Goal: Task Accomplishment & Management: Manage account settings

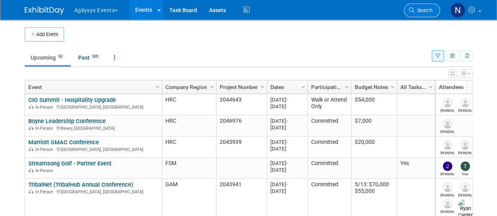
click at [419, 9] on span "Search" at bounding box center [423, 10] width 18 height 6
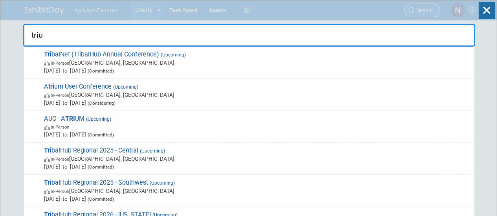
type input "trium"
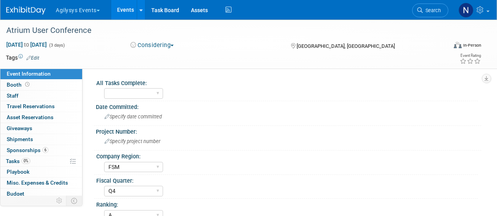
select select "FSM"
select select "Q4"
select select "A"
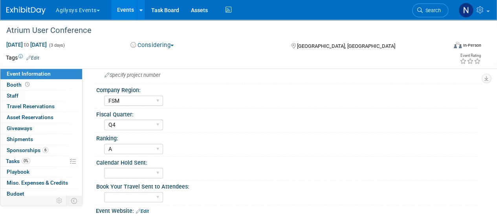
scroll to position [66, 0]
click at [431, 14] on link "Search" at bounding box center [430, 11] width 36 height 14
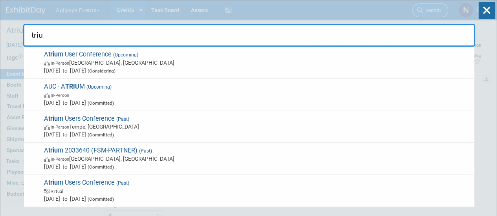
type input "trium"
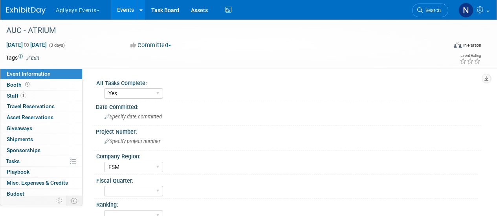
select select "Yes"
select select "FSM"
select select "Yes"
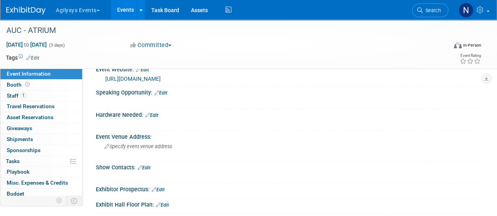
scroll to position [209, 0]
click at [33, 94] on link "1 Staff 1" at bounding box center [41, 96] width 82 height 11
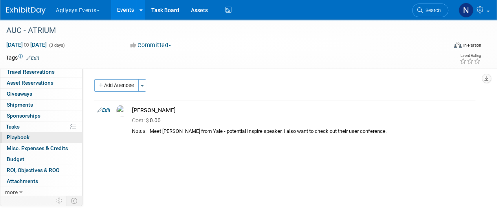
scroll to position [0, 0]
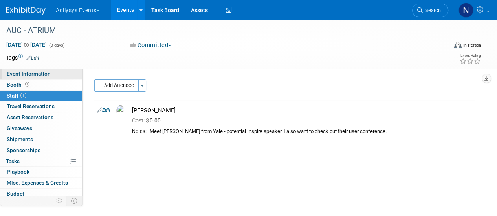
click at [53, 74] on link "Event Information" at bounding box center [41, 74] width 82 height 11
select select "Yes"
select select "FSM"
select select "Yes"
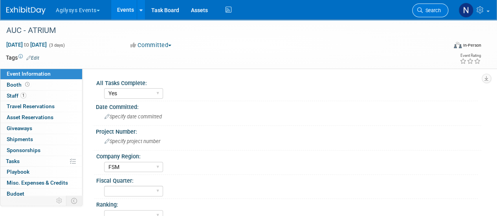
click at [430, 7] on span "Search" at bounding box center [432, 10] width 18 height 6
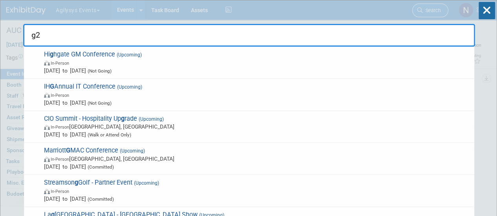
type input "g2e"
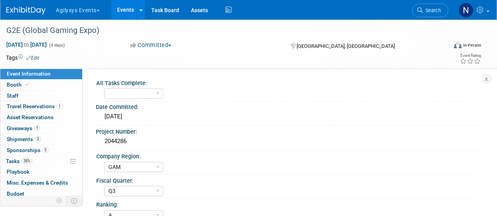
select select "GAM"
select select "Q3"
select select "A"
select select "Yes"
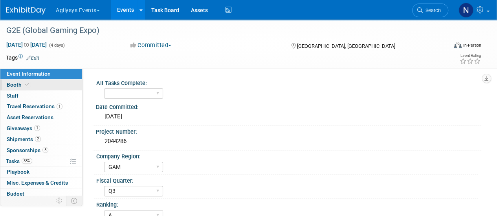
click at [23, 87] on span "Booth" at bounding box center [19, 85] width 24 height 6
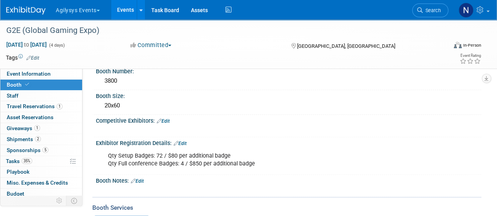
scroll to position [54, 0]
click at [182, 142] on link "Edit" at bounding box center [180, 143] width 13 height 5
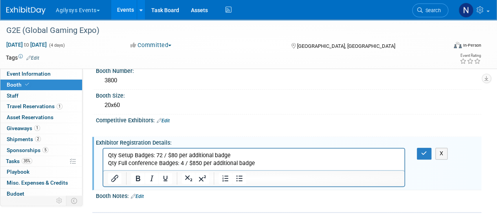
scroll to position [0, 0]
click at [281, 165] on p "Qty Setup Badges: 72 / $80 per additional badge Qty Full conference Badges: 4 /…" at bounding box center [254, 160] width 292 height 16
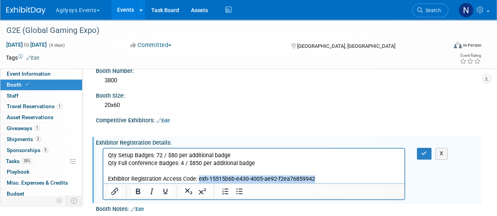
drag, startPoint x: 318, startPoint y: 178, endPoint x: 302, endPoint y: 332, distance: 154.4
click at [199, 183] on html "Qty Setup Badges: 72 / $80 per additional badge Qty Full conference Badges: 4 /…" at bounding box center [253, 166] width 301 height 35
click at [137, 191] on icon "Bold" at bounding box center [138, 191] width 4 height 5
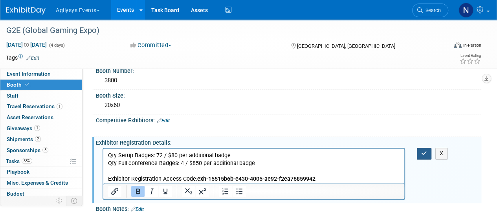
click at [418, 152] on button "button" at bounding box center [424, 153] width 15 height 11
